Goal: Task Accomplishment & Management: Manage account settings

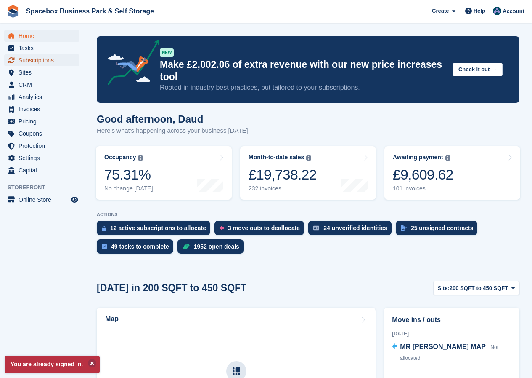
click at [36, 60] on span "Subscriptions" at bounding box center [44, 60] width 51 height 12
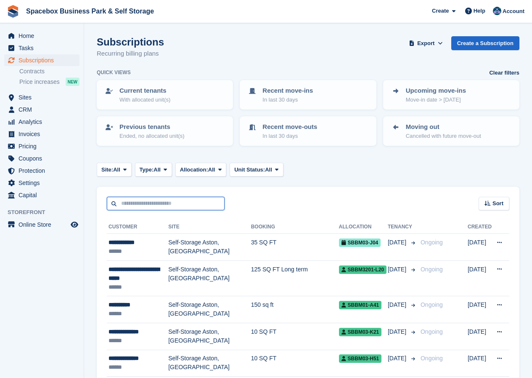
click at [135, 202] on input "text" at bounding box center [166, 204] width 118 height 14
type input "****"
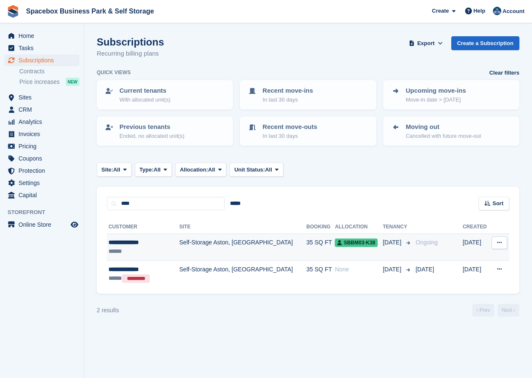
click at [204, 240] on td "Self-Storage Aston, [GEOGRAPHIC_DATA]" at bounding box center [242, 247] width 127 height 27
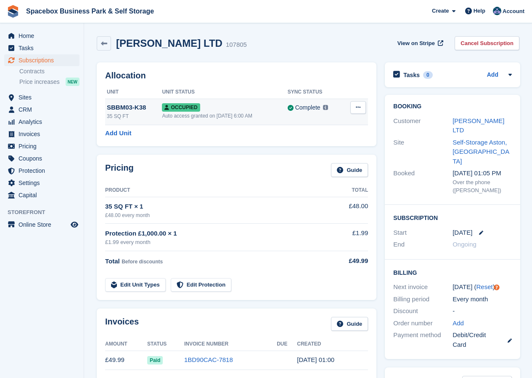
click at [356, 109] on icon at bounding box center [358, 106] width 5 height 5
click at [313, 156] on p "Deallocate" at bounding box center [325, 152] width 73 height 11
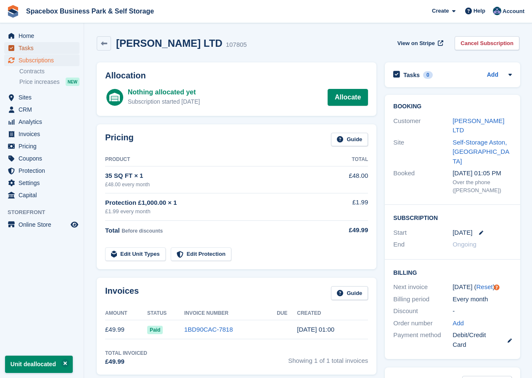
click at [26, 45] on span "Tasks" at bounding box center [44, 48] width 51 height 12
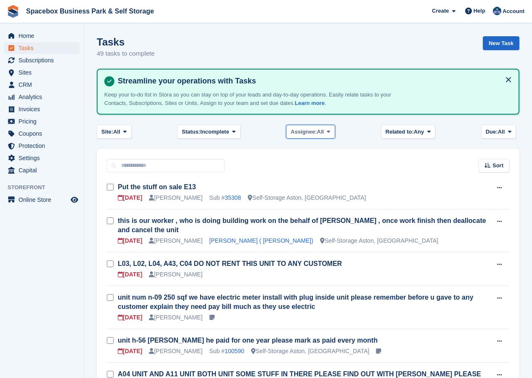
click at [328, 133] on icon at bounding box center [328, 131] width 3 height 5
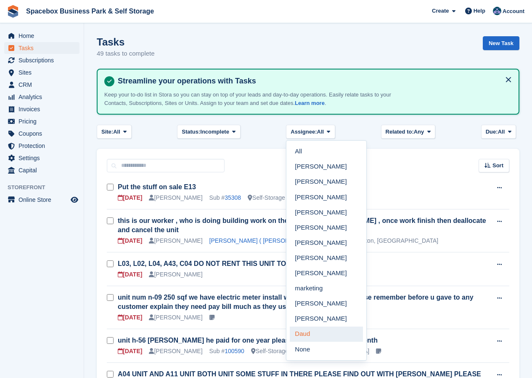
click at [304, 337] on link "Daud" at bounding box center [326, 333] width 73 height 15
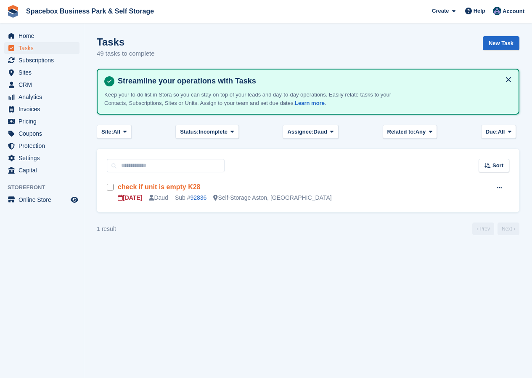
click at [170, 186] on link "check if unit is empty K28" at bounding box center [159, 186] width 83 height 7
click at [202, 200] on link "92836" at bounding box center [198, 197] width 16 height 7
click at [182, 186] on link "check if unit is empty K28" at bounding box center [159, 186] width 83 height 7
click at [200, 197] on link "92836" at bounding box center [198, 197] width 16 height 7
